Goal: Obtain resource: Download file/media

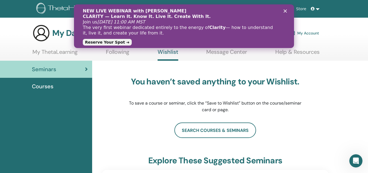
click at [41, 33] on img at bounding box center [41, 33] width 18 height 18
click at [38, 85] on span "Courses" at bounding box center [42, 86] width 21 height 8
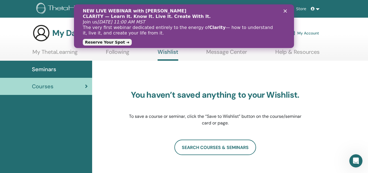
click at [39, 32] on img at bounding box center [41, 33] width 18 height 18
click at [285, 10] on icon "Close" at bounding box center [285, 10] width 3 height 3
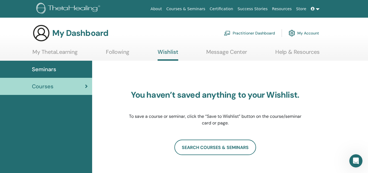
click at [299, 33] on link "My Account" at bounding box center [304, 33] width 31 height 12
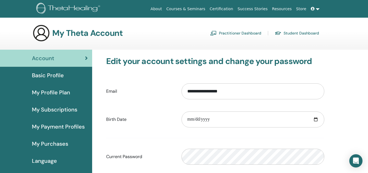
click at [51, 75] on span "Basic Profile" at bounding box center [48, 75] width 32 height 8
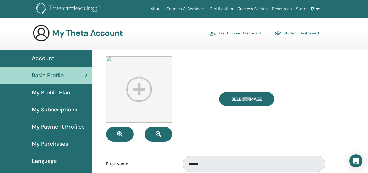
click at [230, 7] on link "Certification" at bounding box center [221, 9] width 28 height 10
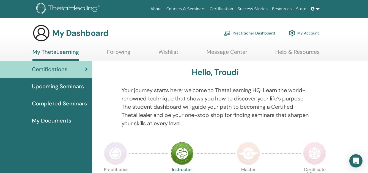
click at [58, 121] on span "My Documents" at bounding box center [51, 120] width 39 height 8
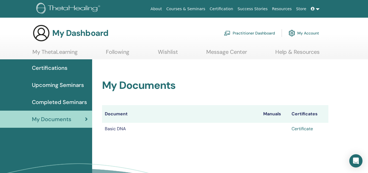
click at [301, 129] on link "Certificate" at bounding box center [302, 128] width 21 height 6
